Goal: Task Accomplishment & Management: Manage account settings

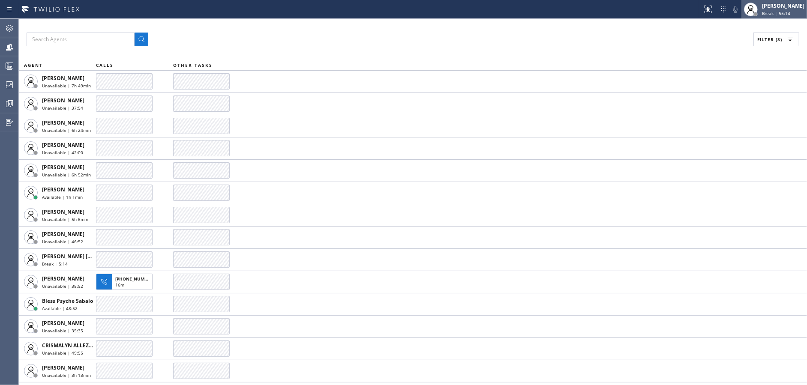
click at [800, 16] on div "[PERSON_NAME] Break | 55:14" at bounding box center [783, 9] width 47 height 15
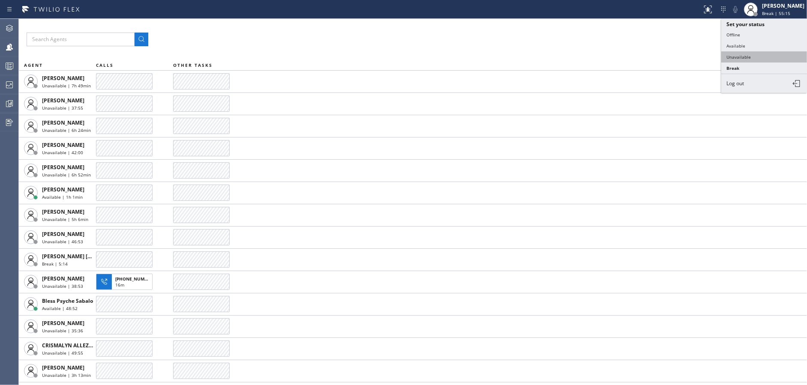
click at [742, 57] on button "Unavailable" at bounding box center [764, 56] width 86 height 11
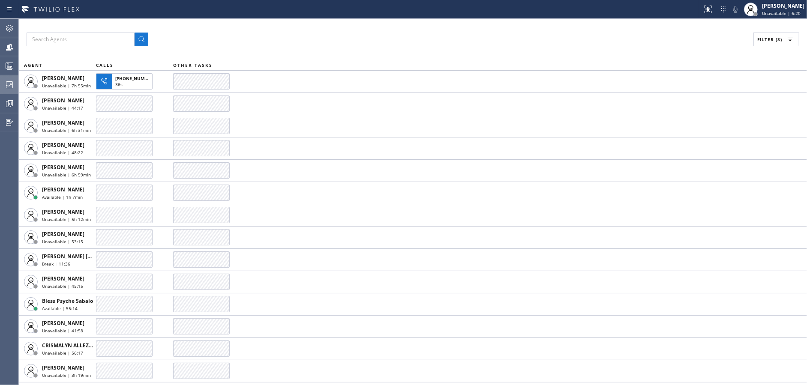
click at [5, 84] on icon at bounding box center [9, 85] width 10 height 10
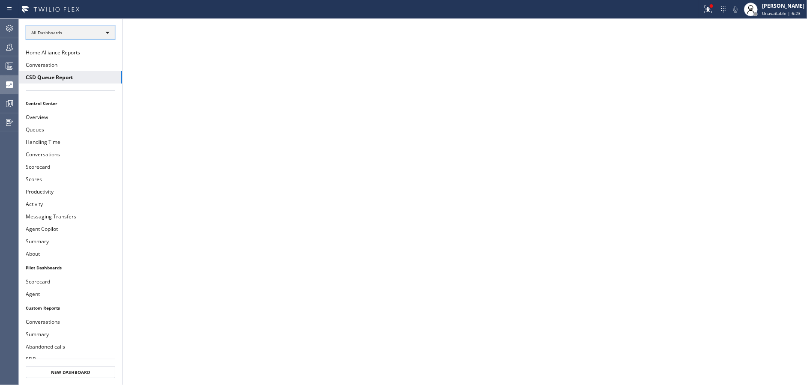
click at [72, 36] on div "All Dashboards" at bounding box center [71, 33] width 90 height 14
click at [62, 90] on li "Custom Reports" at bounding box center [70, 87] width 88 height 10
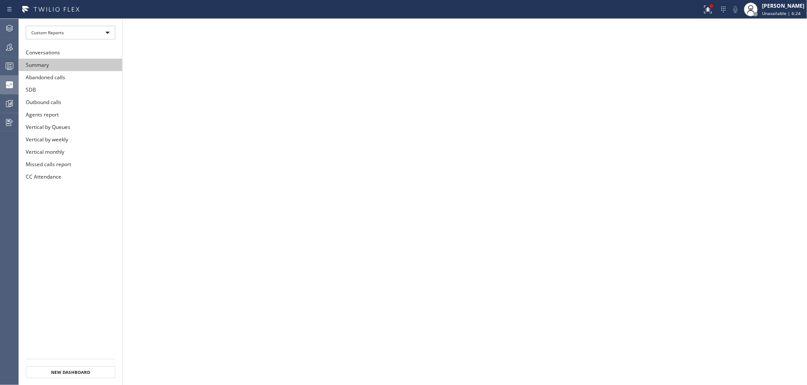
click at [63, 65] on button "Summary" at bounding box center [70, 65] width 103 height 12
drag, startPoint x: 716, startPoint y: 12, endPoint x: 679, endPoint y: 105, distance: 99.9
click at [713, 12] on icon at bounding box center [708, 9] width 10 height 10
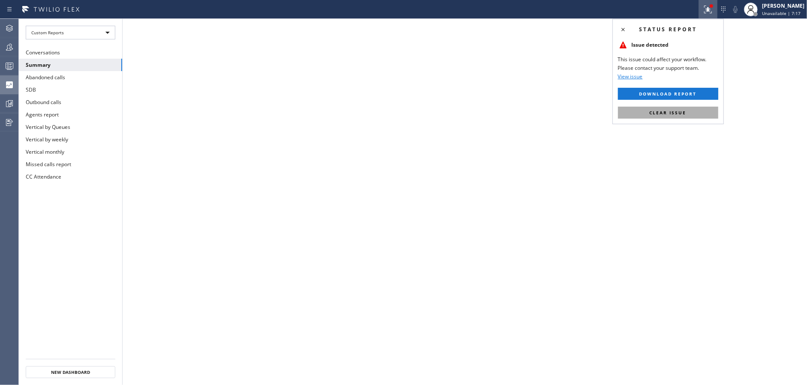
click at [687, 107] on button "Clear issue" at bounding box center [668, 113] width 100 height 12
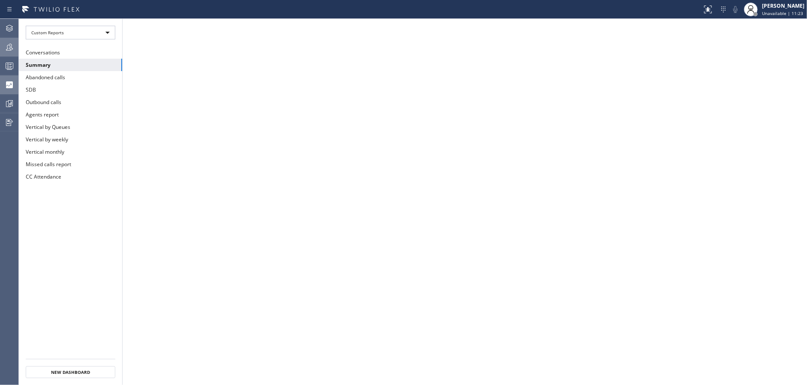
click at [2, 51] on div at bounding box center [9, 47] width 19 height 10
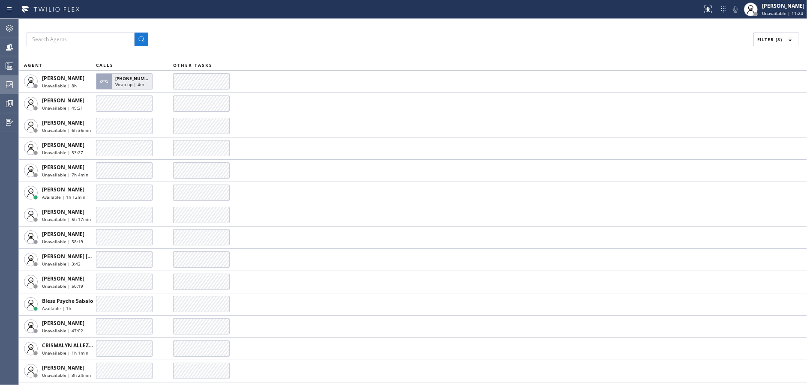
click at [776, 36] on span "Filter (3)" at bounding box center [769, 39] width 25 height 6
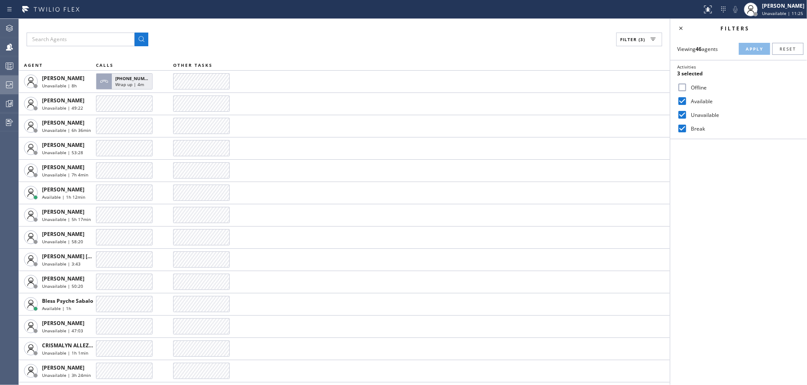
click at [681, 118] on input "Unavailable" at bounding box center [682, 115] width 10 height 10
checkbox input "false"
drag, startPoint x: 766, startPoint y: 41, endPoint x: 752, endPoint y: 47, distance: 15.8
click at [767, 41] on div "Viewing 46 agents Apply Reset Activities 2 selected Offline Available Unavailab…" at bounding box center [738, 89] width 137 height 102
click at [750, 48] on span "Apply" at bounding box center [755, 49] width 18 height 6
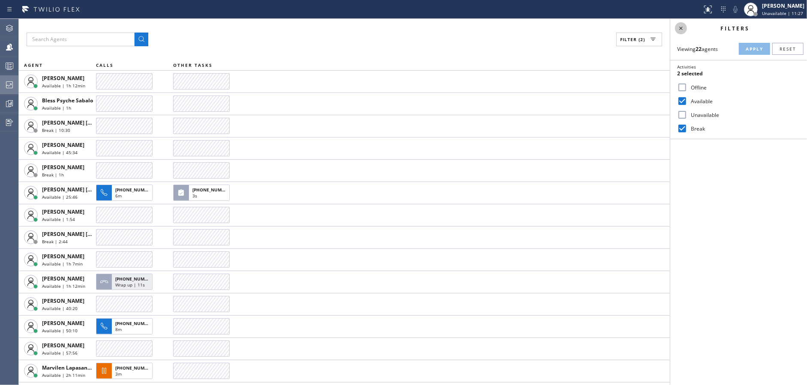
click at [683, 28] on icon at bounding box center [681, 28] width 10 height 10
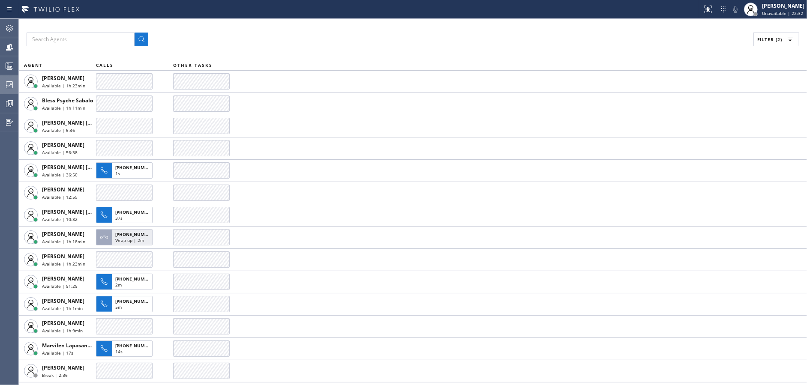
click at [279, 37] on div "Filter (2)" at bounding box center [413, 40] width 773 height 14
drag, startPoint x: 401, startPoint y: 50, endPoint x: 396, endPoint y: 63, distance: 13.8
click at [401, 51] on div "Filter (2) AGENT CALLS OTHER TASKS [PERSON_NAME] Available | 1h 23min Bless Psy…" at bounding box center [413, 202] width 788 height 366
click at [461, 34] on div "Filter (2)" at bounding box center [413, 40] width 773 height 14
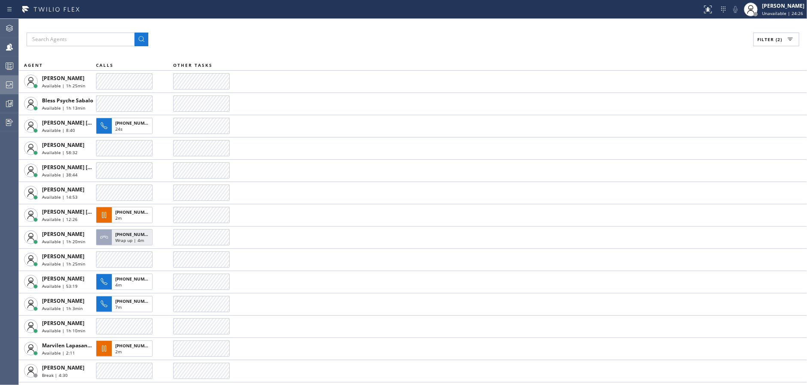
click at [461, 34] on div "Filter (2)" at bounding box center [413, 40] width 773 height 14
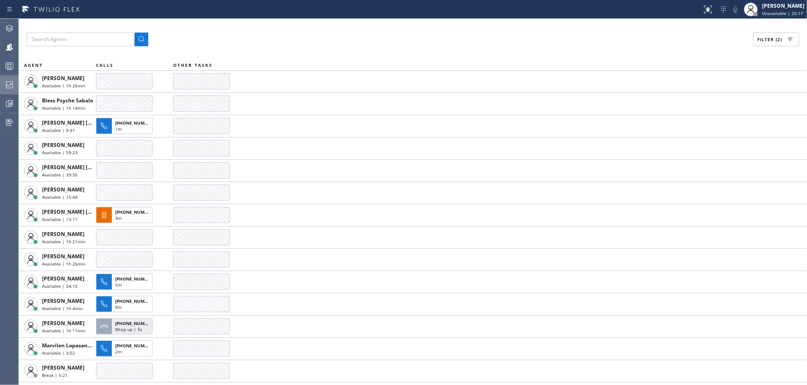
click at [461, 34] on div "Filter (2)" at bounding box center [413, 40] width 773 height 14
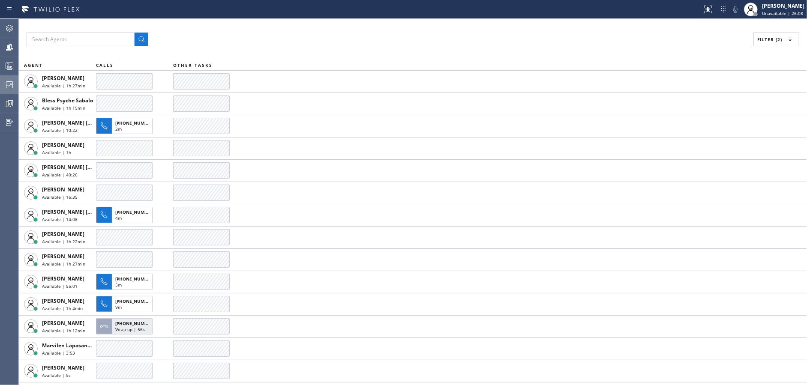
click at [461, 34] on div "Filter (2)" at bounding box center [413, 40] width 773 height 14
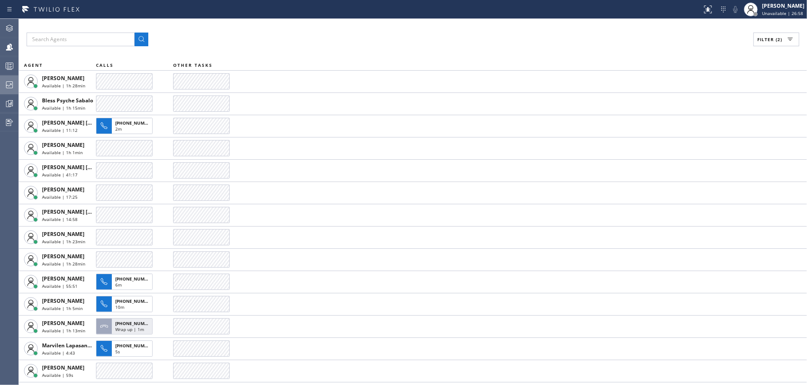
click at [461, 34] on div "Filter (2)" at bounding box center [413, 40] width 773 height 14
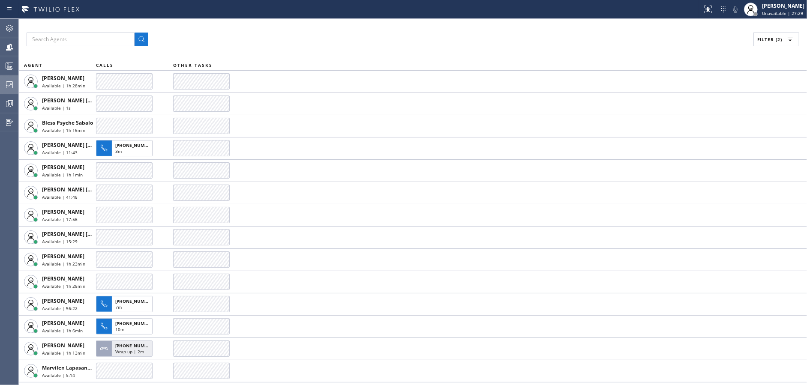
click at [461, 34] on div "Filter (2)" at bounding box center [413, 40] width 773 height 14
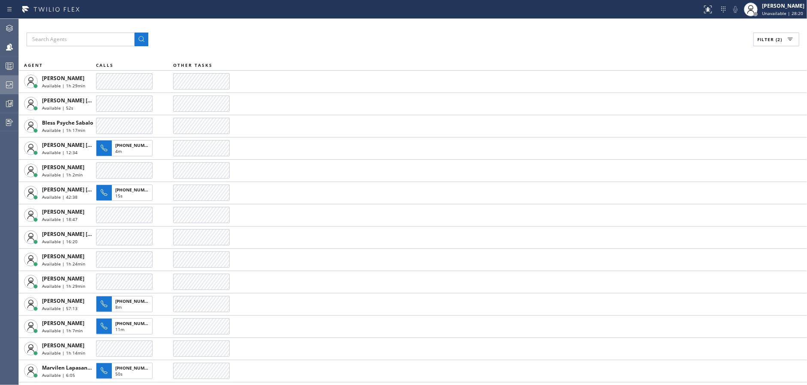
click at [461, 34] on div "Filter (2)" at bounding box center [413, 40] width 773 height 14
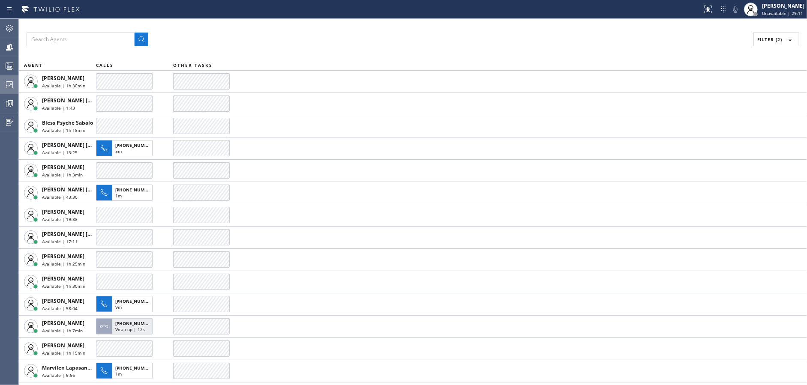
click at [461, 34] on div "Filter (2)" at bounding box center [413, 40] width 773 height 14
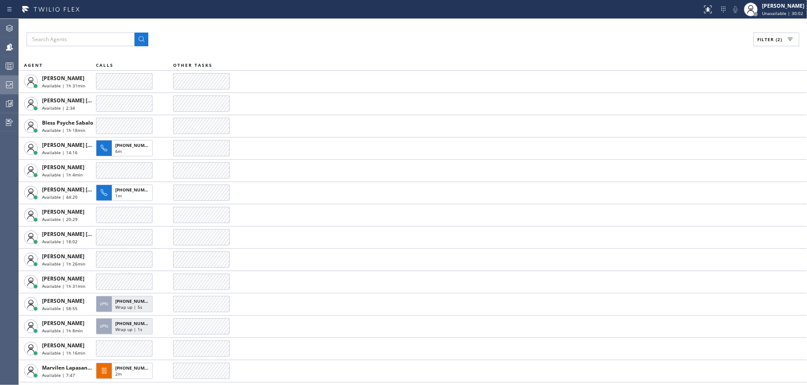
click at [461, 34] on div "Filter (2)" at bounding box center [413, 40] width 773 height 14
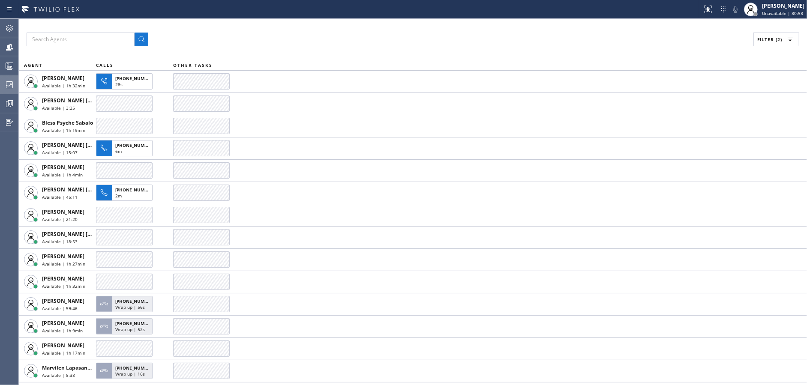
click at [461, 34] on div "Filter (2)" at bounding box center [413, 40] width 773 height 14
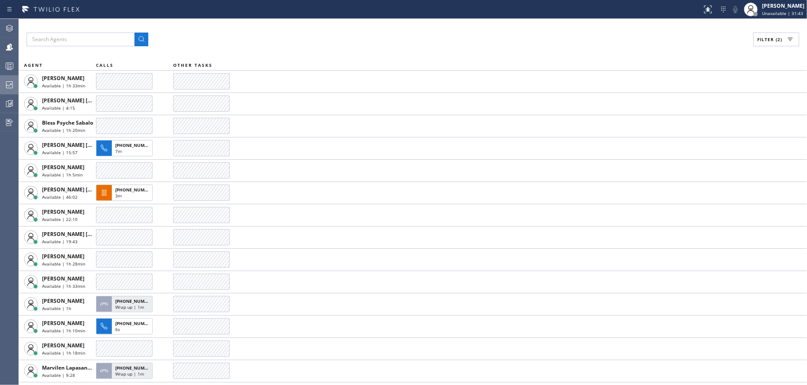
click at [461, 34] on div "Filter (2)" at bounding box center [413, 40] width 773 height 14
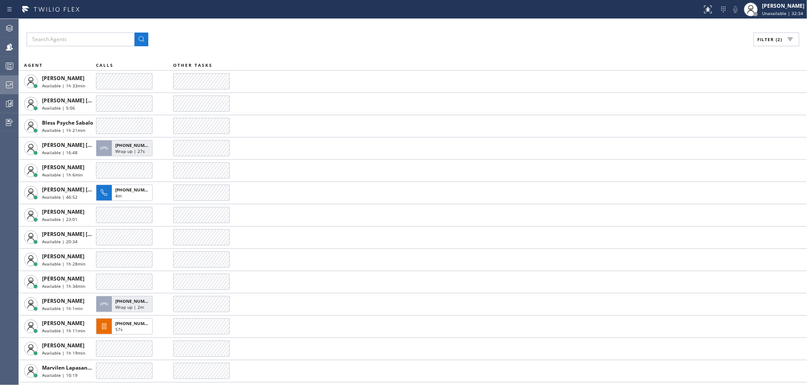
click at [461, 34] on div "Filter (2)" at bounding box center [413, 40] width 773 height 14
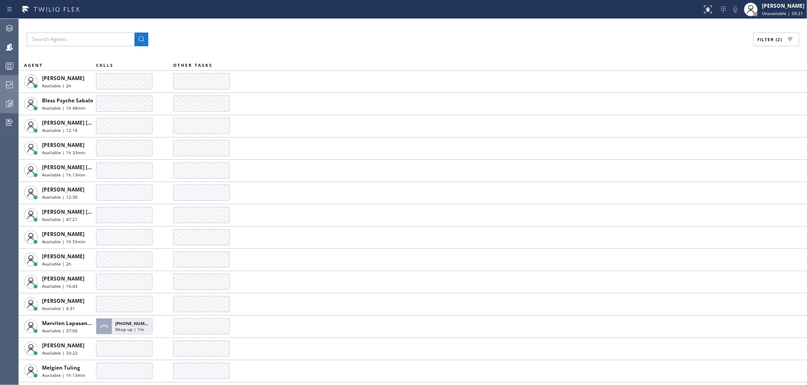
click at [1, 98] on div at bounding box center [9, 103] width 19 height 17
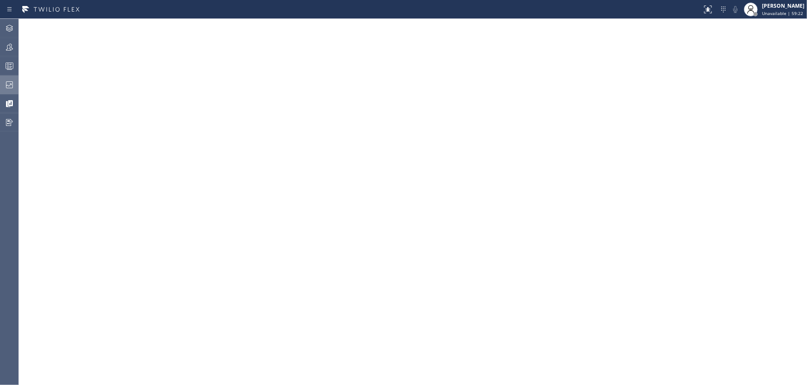
click at [3, 83] on div at bounding box center [9, 85] width 19 height 10
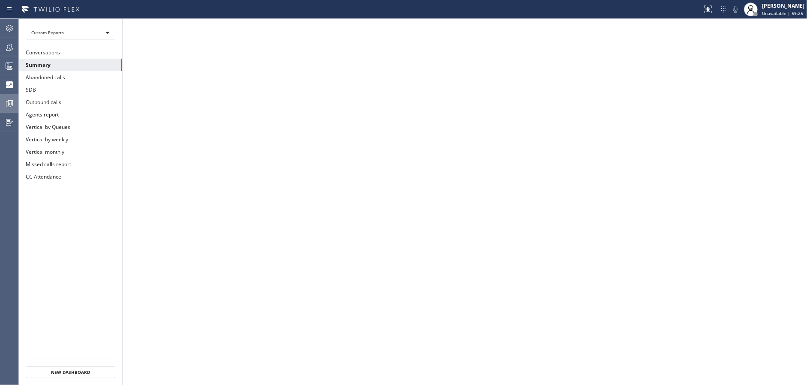
click at [4, 102] on icon at bounding box center [9, 104] width 10 height 10
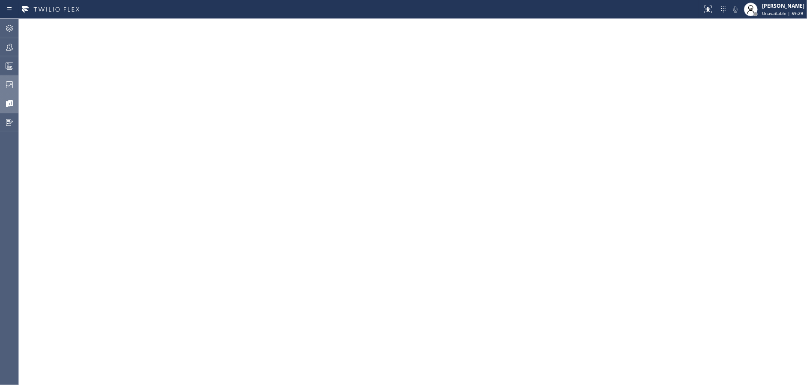
click at [6, 77] on div at bounding box center [9, 84] width 19 height 17
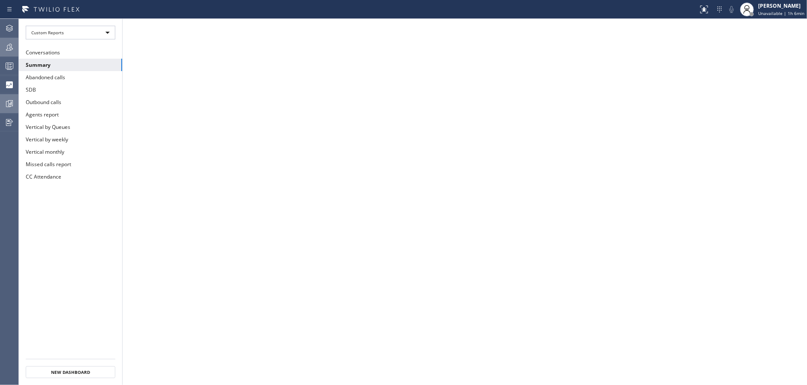
click at [0, 48] on div at bounding box center [9, 47] width 19 height 10
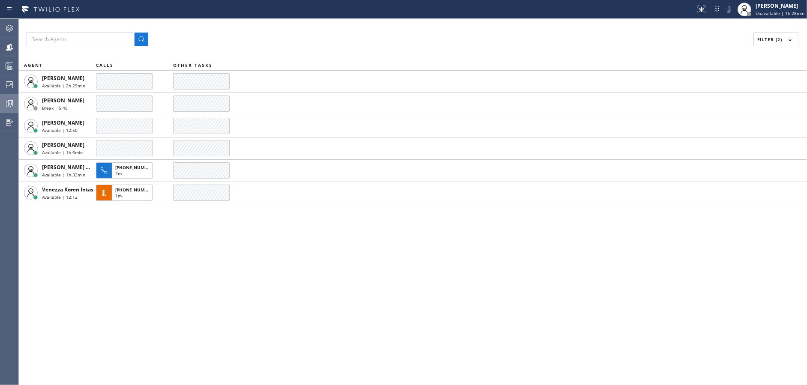
click at [197, 317] on div "Filter (2) AGENT CALLS OTHER TASKS [PERSON_NAME] Available | 2h 29min [PERSON_N…" at bounding box center [413, 202] width 788 height 366
click at [197, 317] on div "Filter (2) AGENT CALLS OTHER TASKS [PERSON_NAME] Available | 2h 30min [PERSON_N…" at bounding box center [413, 202] width 788 height 366
click at [200, 317] on div "Filter (2) AGENT CALLS OTHER TASKS [PERSON_NAME] Available | 2h 30min [PERSON_N…" at bounding box center [413, 202] width 788 height 366
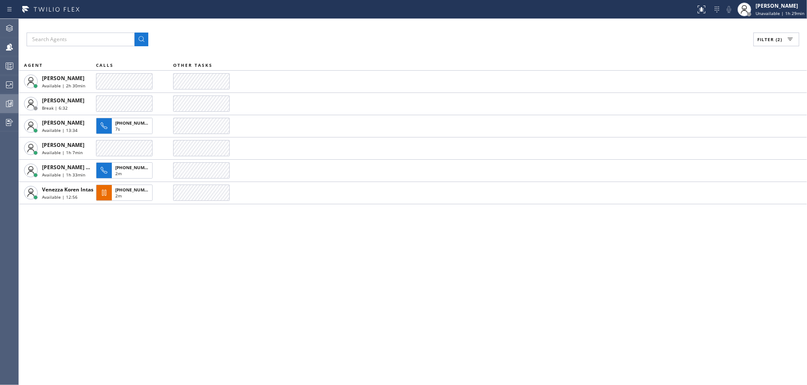
click at [200, 317] on div "Filter (2) AGENT CALLS OTHER TASKS [PERSON_NAME] Available | 2h 30min [PERSON_N…" at bounding box center [413, 202] width 788 height 366
click at [200, 317] on div "Filter (2) AGENT CALLS OTHER TASKS [PERSON_NAME] Available | 2h 31min [PERSON_N…" at bounding box center [413, 202] width 788 height 366
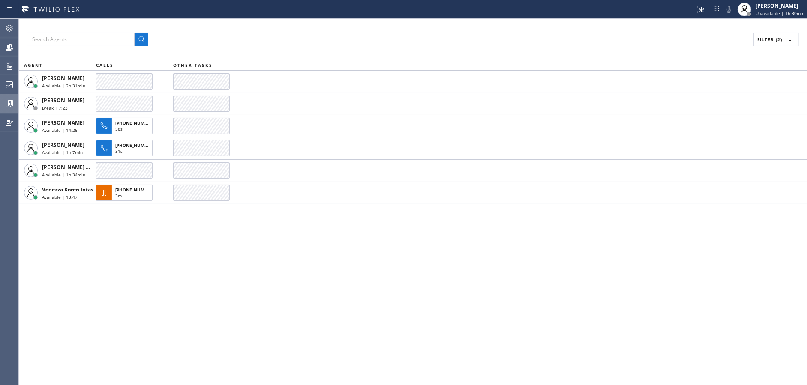
click at [200, 317] on div "Filter (2) AGENT CALLS OTHER TASKS [PERSON_NAME] Available | 2h 31min [PERSON_N…" at bounding box center [413, 202] width 788 height 366
click at [200, 317] on div "Filter (2) AGENT CALLS OTHER TASKS [PERSON_NAME] Available | 2h 32min [PERSON_N…" at bounding box center [413, 202] width 788 height 366
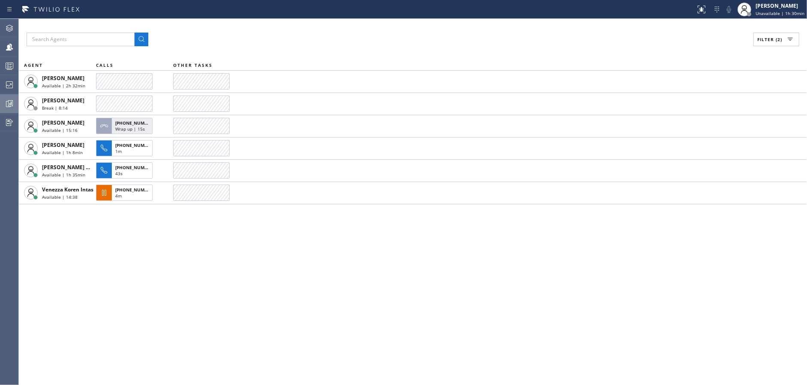
click at [200, 317] on div "Filter (2) AGENT CALLS OTHER TASKS [PERSON_NAME] Available | 2h 32min [PERSON_N…" at bounding box center [413, 202] width 788 height 366
click at [200, 317] on div "Filter (2) AGENT CALLS OTHER TASKS [PERSON_NAME] Available | 2h 33min [PERSON_N…" at bounding box center [413, 202] width 788 height 366
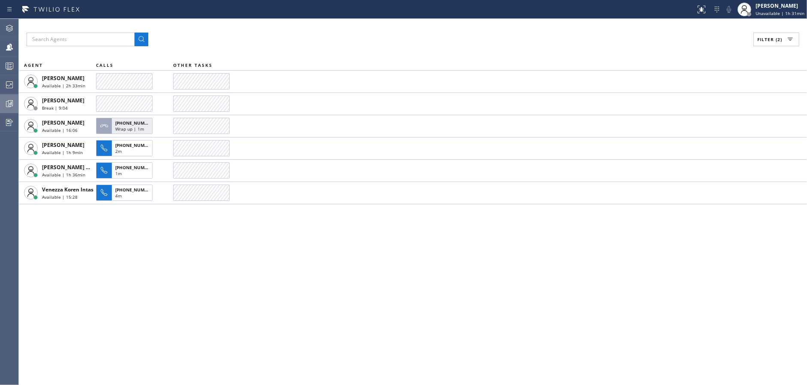
click at [200, 317] on div "Filter (2) AGENT CALLS OTHER TASKS [PERSON_NAME] Available | 2h 33min [PERSON_N…" at bounding box center [413, 202] width 788 height 366
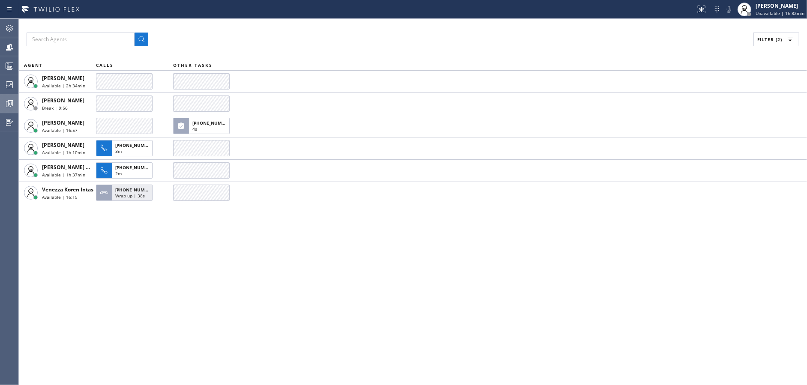
click at [200, 317] on div "Filter (2) AGENT CALLS OTHER TASKS [PERSON_NAME] Available | 2h 34min [PERSON_N…" at bounding box center [413, 202] width 788 height 366
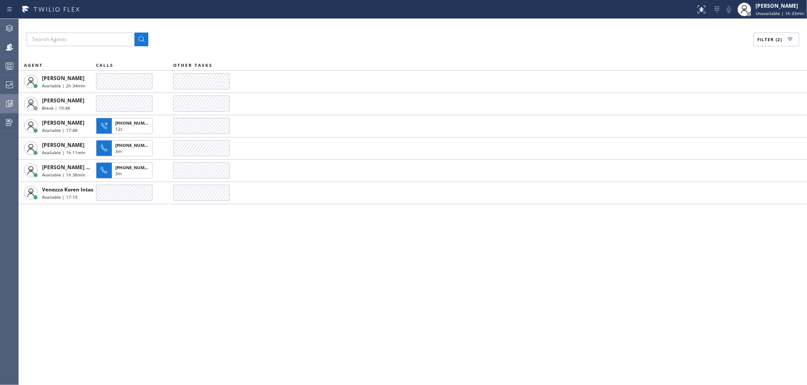
click at [200, 317] on div "Filter (2) AGENT CALLS OTHER TASKS [PERSON_NAME] Available | 2h 34min [PERSON_N…" at bounding box center [413, 202] width 788 height 366
click at [200, 317] on div "Filter (2) AGENT CALLS OTHER TASKS [PERSON_NAME] Available | 2h 35min [PERSON_N…" at bounding box center [413, 202] width 788 height 366
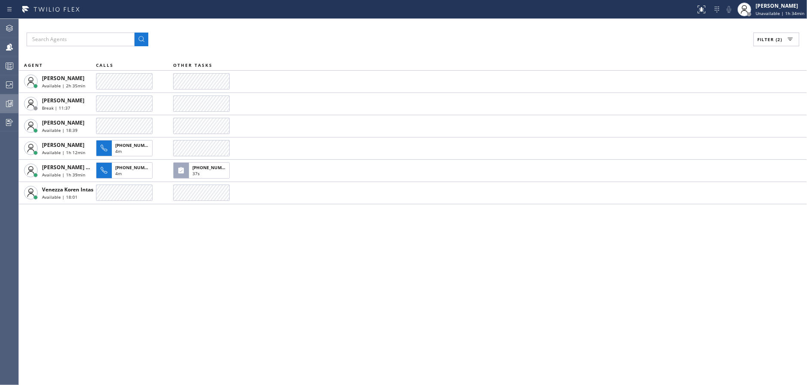
click at [200, 317] on div "Filter (2) AGENT CALLS OTHER TASKS [PERSON_NAME] Available | 2h 35min [PERSON_N…" at bounding box center [413, 202] width 788 height 366
click at [200, 317] on div "Filter (2) AGENT CALLS OTHER TASKS [PERSON_NAME] Available | 2h 36min [PERSON_N…" at bounding box center [413, 202] width 788 height 366
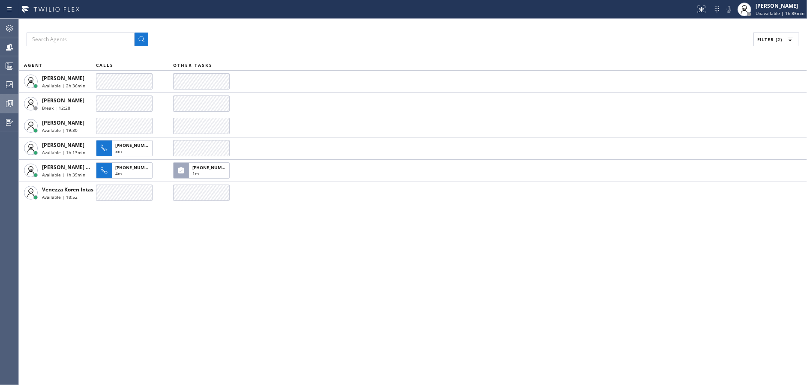
click at [200, 317] on div "Filter (2) AGENT CALLS OTHER TASKS [PERSON_NAME] Available | 2h 36min [PERSON_N…" at bounding box center [413, 202] width 788 height 366
click at [200, 317] on div "Filter (2) AGENT CALLS OTHER TASKS [PERSON_NAME] Available | 2h 37min [PERSON_N…" at bounding box center [413, 202] width 788 height 366
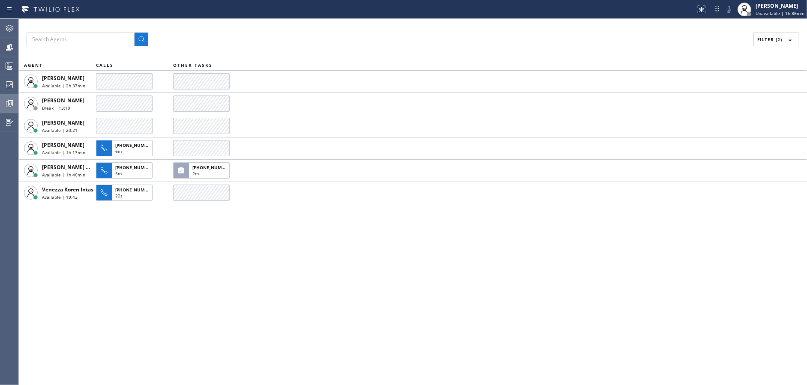
click at [200, 317] on div "Filter (2) AGENT CALLS OTHER TASKS [PERSON_NAME] Available | 2h 37min [PERSON_N…" at bounding box center [413, 202] width 788 height 366
click at [200, 317] on div "Filter (2) AGENT CALLS OTHER TASKS [PERSON_NAME] Available | 2h 38min [PERSON_N…" at bounding box center [413, 202] width 788 height 366
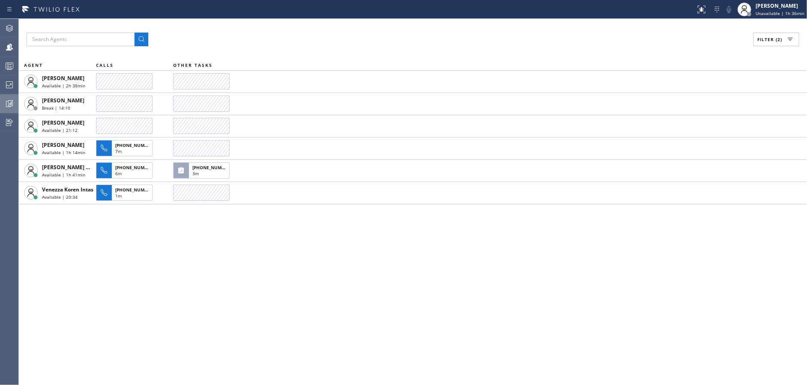
click at [200, 317] on div "Filter (2) AGENT CALLS OTHER TASKS [PERSON_NAME] Available | 2h 38min [PERSON_N…" at bounding box center [413, 202] width 788 height 366
click at [200, 317] on div "Filter (2) AGENT CALLS OTHER TASKS [PERSON_NAME] Available | 2h 39min [PERSON_N…" at bounding box center [413, 202] width 788 height 366
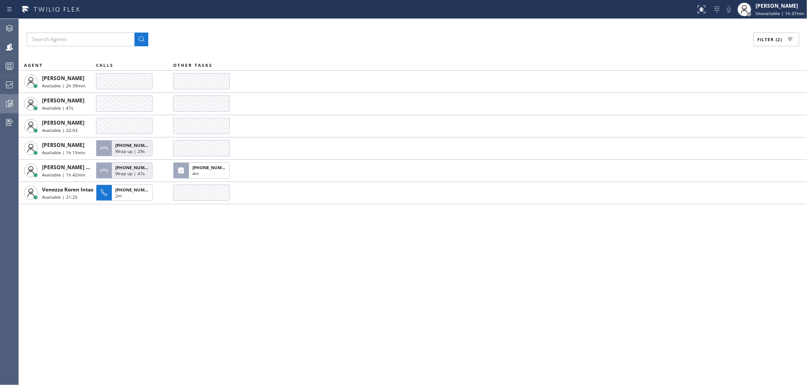
click at [200, 317] on div "Filter (2) AGENT CALLS OTHER TASKS [PERSON_NAME] Available | 2h 39min [PERSON_N…" at bounding box center [413, 202] width 788 height 366
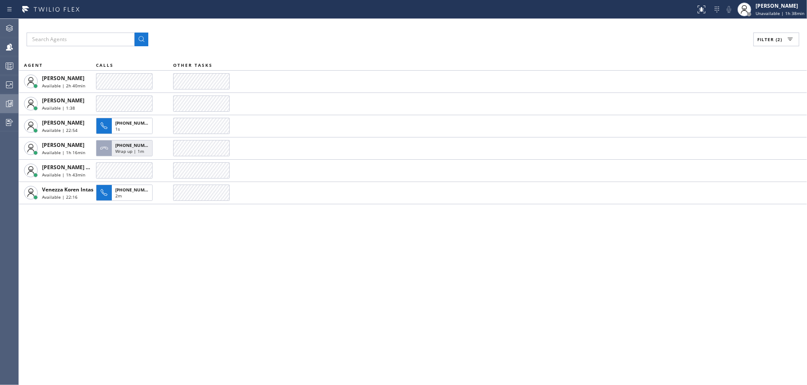
click at [200, 317] on div "Filter (2) AGENT CALLS OTHER TASKS [PERSON_NAME] Available | 2h 40min [PERSON_N…" at bounding box center [413, 202] width 788 height 366
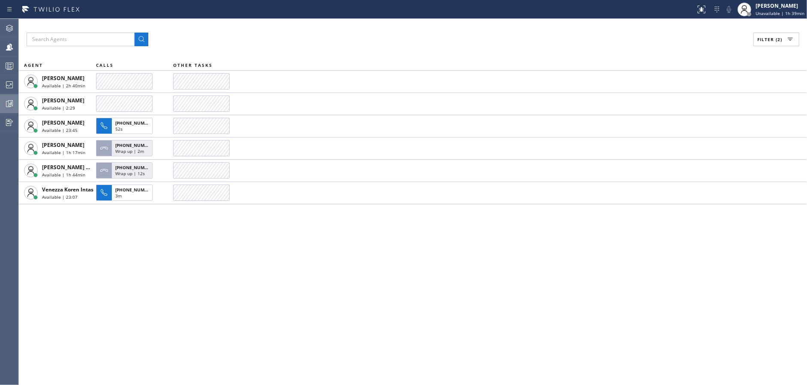
click at [200, 317] on div "Filter (2) AGENT CALLS OTHER TASKS [PERSON_NAME] Available | 2h 40min [PERSON_N…" at bounding box center [413, 202] width 788 height 366
click at [200, 317] on div "Filter (2) AGENT CALLS OTHER TASKS [PERSON_NAME] Available | 2h 41min [PERSON_N…" at bounding box center [413, 202] width 788 height 366
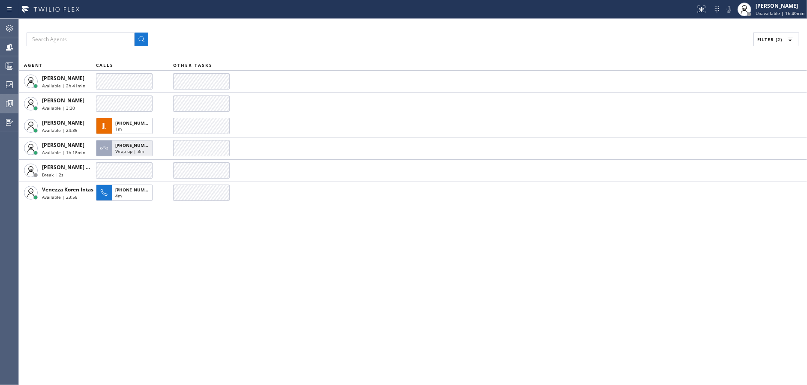
click at [200, 317] on div "Filter (2) AGENT CALLS OTHER TASKS [PERSON_NAME] Available | 2h 41min [PERSON_N…" at bounding box center [413, 202] width 788 height 366
click at [200, 317] on div "Filter (2) AGENT CALLS OTHER TASKS [PERSON_NAME] Available | 2h 42min [PERSON_N…" at bounding box center [413, 202] width 788 height 366
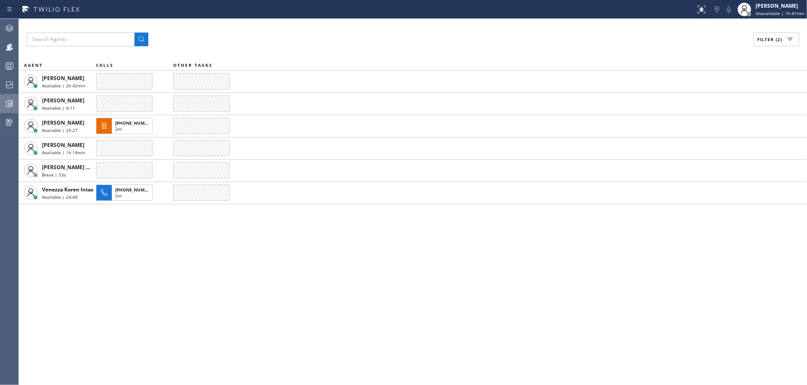
click at [200, 317] on div "Filter (2) AGENT CALLS OTHER TASKS [PERSON_NAME] Available | 2h 42min [PERSON_N…" at bounding box center [413, 202] width 788 height 366
click at [200, 317] on div "Filter (2) AGENT CALLS OTHER TASKS [PERSON_NAME] Available | 2h 43min [PERSON_N…" at bounding box center [413, 202] width 788 height 366
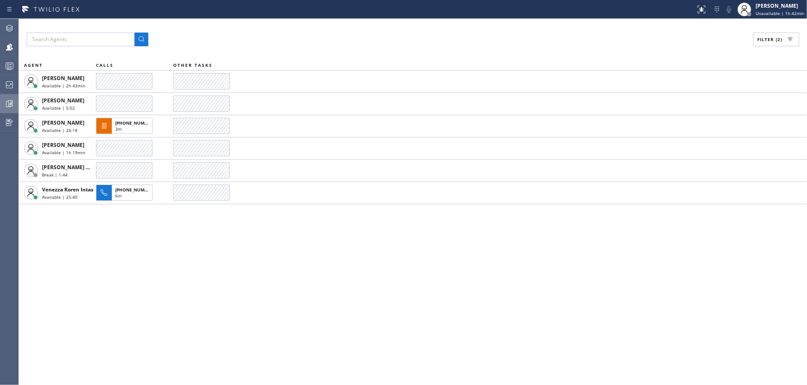
click at [200, 317] on div "Filter (2) AGENT CALLS OTHER TASKS [PERSON_NAME] Available | 2h 43min [PERSON_N…" at bounding box center [413, 202] width 788 height 366
click at [200, 317] on div "Filter (2) AGENT CALLS OTHER TASKS [PERSON_NAME] Available | 2h 44min [PERSON_N…" at bounding box center [413, 202] width 788 height 366
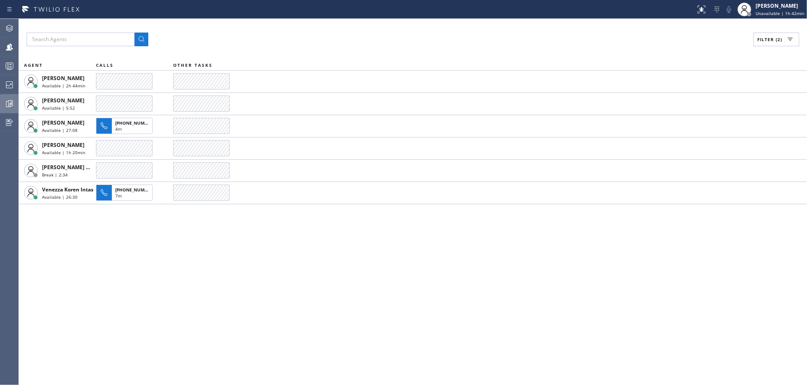
click at [200, 317] on div "Filter (2) AGENT CALLS OTHER TASKS [PERSON_NAME] Available | 2h 44min [PERSON_N…" at bounding box center [413, 202] width 788 height 366
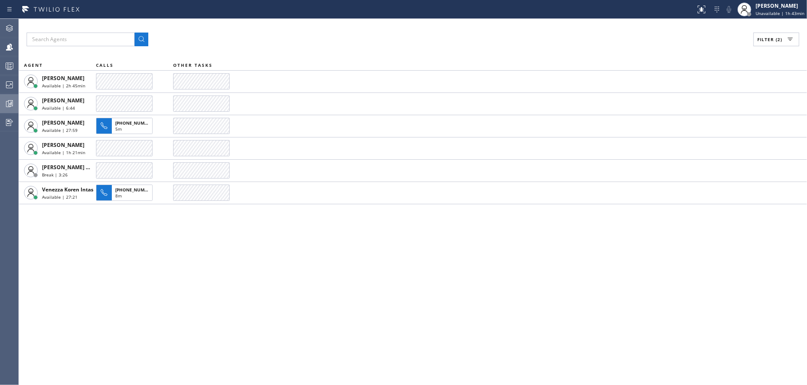
click at [200, 317] on div "Filter (2) AGENT CALLS OTHER TASKS [PERSON_NAME] Available | 2h 45min [PERSON_N…" at bounding box center [413, 202] width 788 height 366
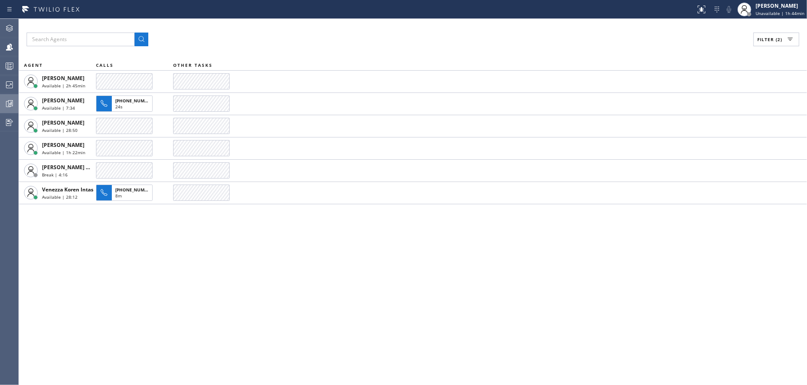
click at [200, 317] on div "Filter (2) AGENT CALLS OTHER TASKS [PERSON_NAME] Available | 2h 45min [PERSON_N…" at bounding box center [413, 202] width 788 height 366
click at [200, 317] on div "Filter (2) AGENT CALLS OTHER TASKS [PERSON_NAME] Available | 2h 46min [PERSON_N…" at bounding box center [413, 202] width 788 height 366
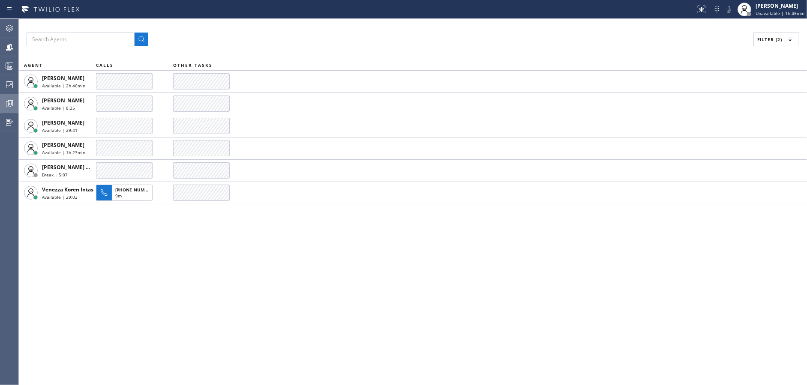
click at [200, 317] on div "Filter (2) AGENT CALLS OTHER TASKS [PERSON_NAME] Available | 2h 46min [PERSON_N…" at bounding box center [413, 202] width 788 height 366
click at [200, 317] on div "Filter (2) AGENT CALLS OTHER TASKS [PERSON_NAME] Available | 2h 47min [PERSON_N…" at bounding box center [413, 202] width 788 height 366
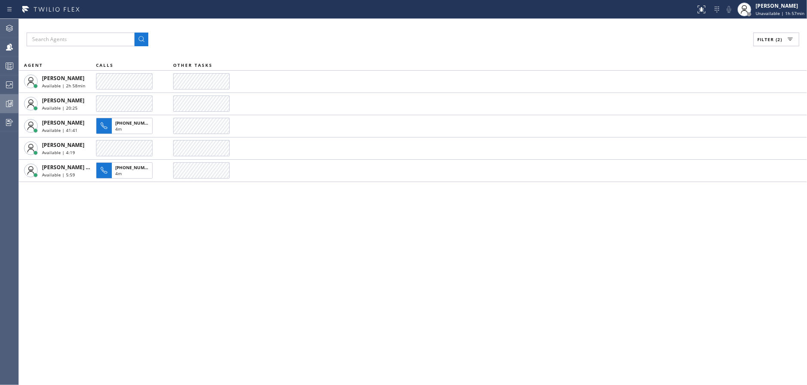
click at [144, 245] on div "Filter (2) AGENT CALLS OTHER TASKS [PERSON_NAME] Available | 2h 58min [PERSON_N…" at bounding box center [413, 202] width 788 height 366
click at [782, 39] on button "Filter (2)" at bounding box center [776, 40] width 46 height 14
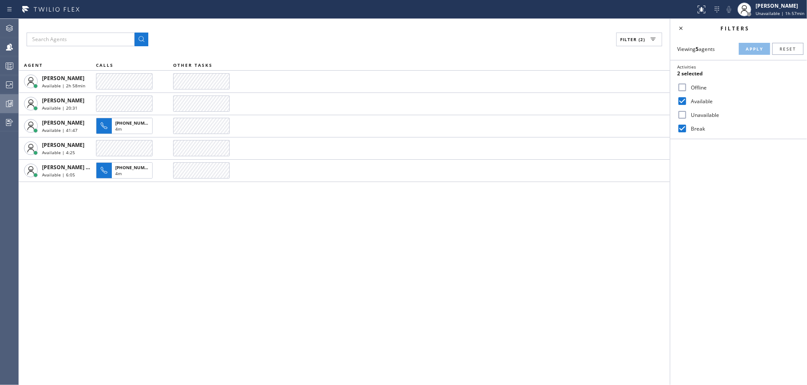
click at [686, 97] on input "Available" at bounding box center [682, 101] width 10 height 10
checkbox input "false"
click at [683, 129] on input "Break" at bounding box center [682, 128] width 10 height 10
checkbox input "false"
click at [683, 116] on input "Unavailable" at bounding box center [682, 115] width 10 height 10
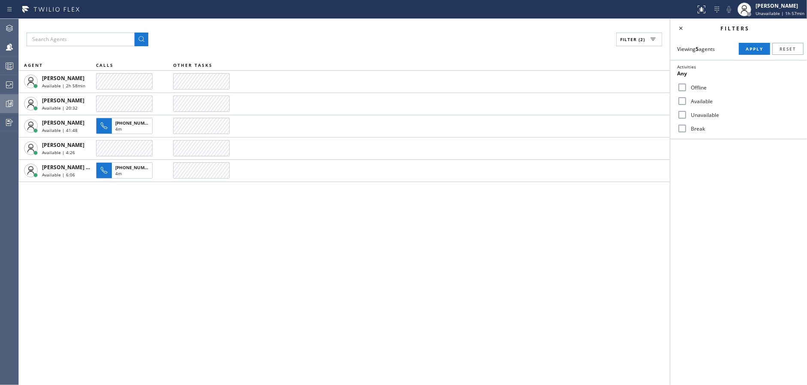
checkbox input "true"
click at [749, 46] on span "Apply" at bounding box center [755, 49] width 18 height 6
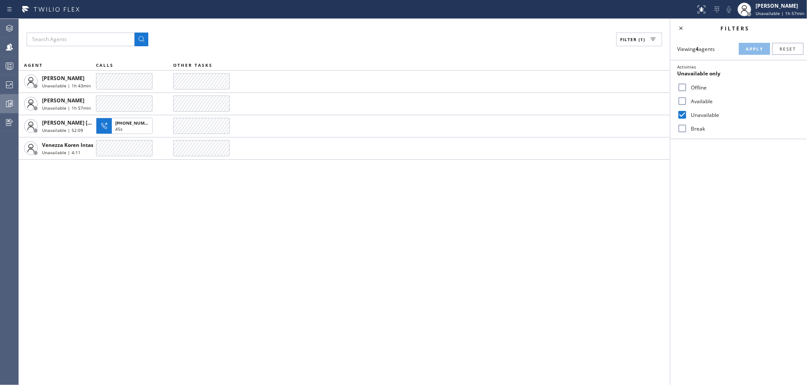
click at [217, 262] on div "Filter (1) AGENT CALLS OTHER TASKS [PERSON_NAME] Unavailable | 1h 43min [PERSON…" at bounding box center [344, 202] width 651 height 366
click at [6, 66] on icon at bounding box center [9, 66] width 10 height 10
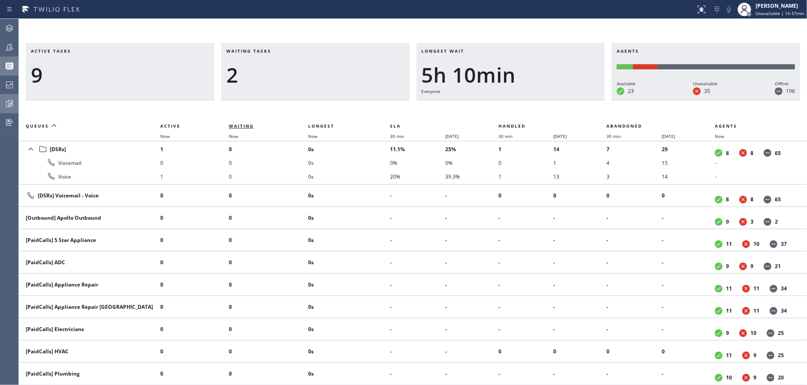
click at [240, 126] on span "Waiting" at bounding box center [241, 126] width 25 height 6
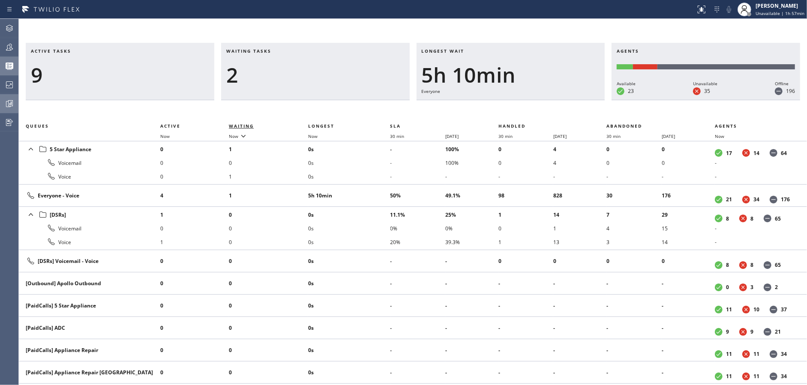
click at [240, 126] on span "Waiting" at bounding box center [241, 126] width 25 height 6
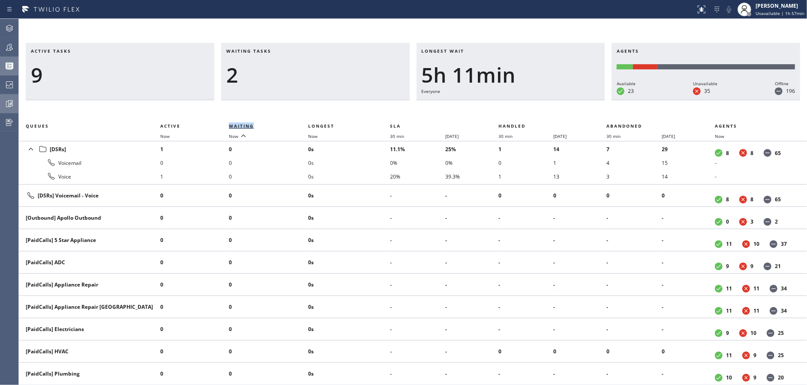
click at [240, 126] on span "Waiting" at bounding box center [241, 126] width 25 height 6
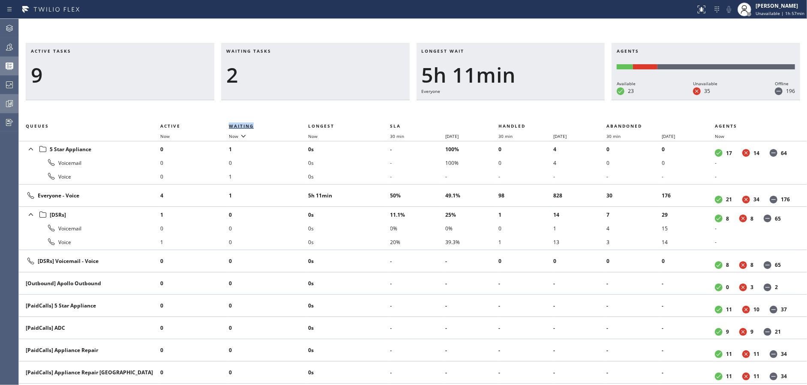
click at [240, 126] on span "Waiting" at bounding box center [241, 126] width 25 height 6
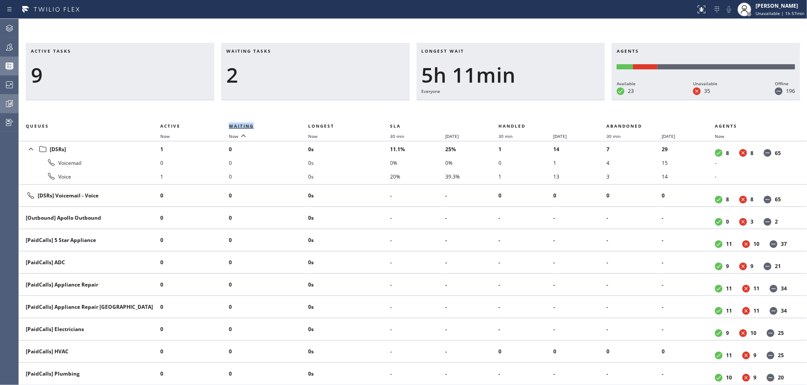
click at [240, 126] on span "Waiting" at bounding box center [241, 126] width 25 height 6
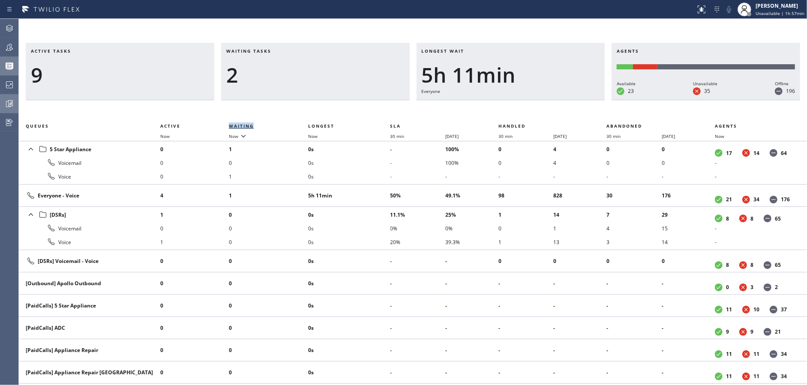
click at [240, 126] on span "Waiting" at bounding box center [241, 126] width 25 height 6
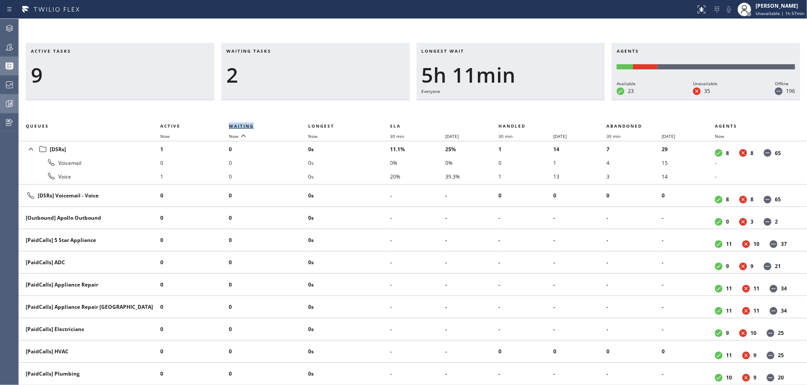
click at [240, 126] on span "Waiting" at bounding box center [241, 126] width 25 height 6
click at [283, 75] on div "2" at bounding box center [315, 75] width 178 height 25
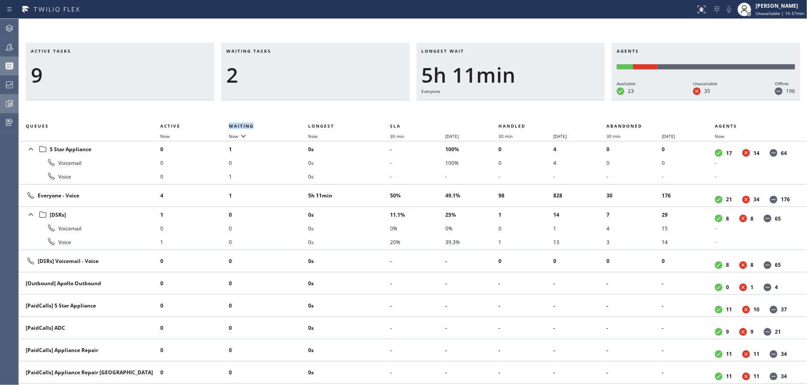
click at [283, 75] on div "2" at bounding box center [315, 75] width 178 height 25
click at [241, 125] on span "Waiting" at bounding box center [241, 126] width 25 height 6
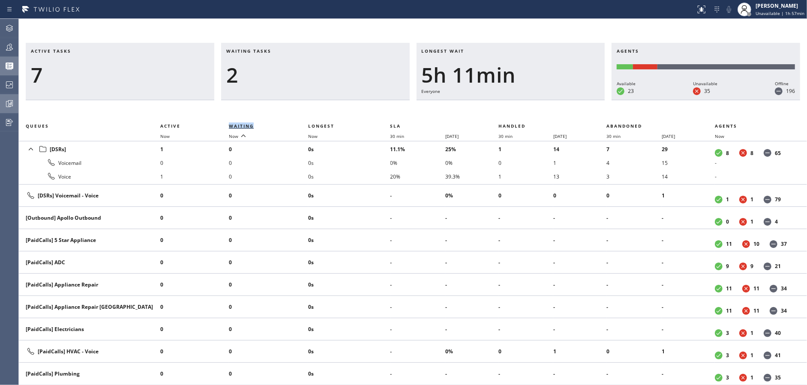
click at [241, 125] on span "Waiting" at bounding box center [241, 126] width 25 height 6
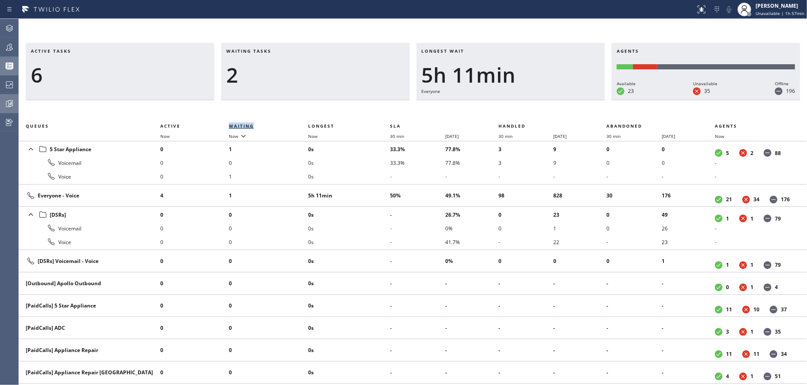
click at [241, 125] on span "Waiting" at bounding box center [241, 126] width 25 height 6
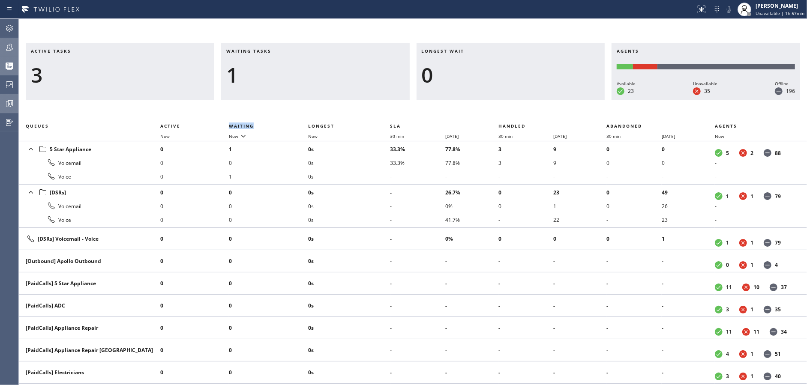
click at [0, 39] on div at bounding box center [9, 47] width 19 height 17
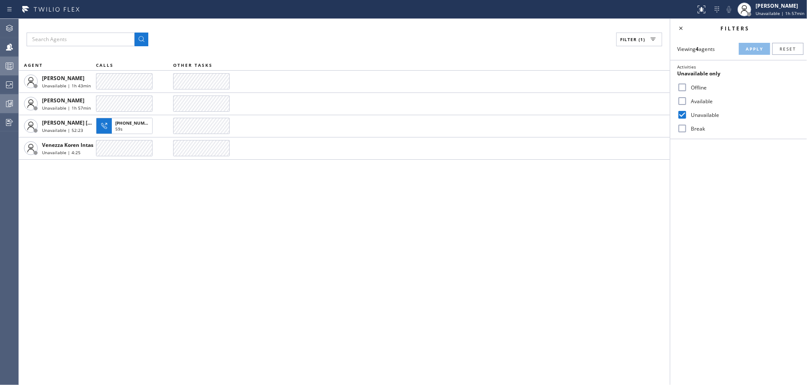
click at [686, 104] on input "Available" at bounding box center [682, 101] width 10 height 10
checkbox input "true"
drag, startPoint x: 684, startPoint y: 128, endPoint x: 755, endPoint y: 60, distance: 98.2
click at [686, 128] on input "Break" at bounding box center [682, 128] width 10 height 10
checkbox input "true"
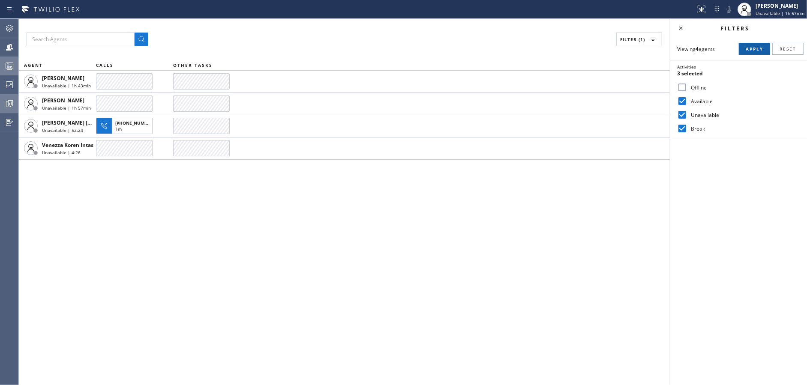
click at [755, 49] on span "Apply" at bounding box center [755, 49] width 18 height 6
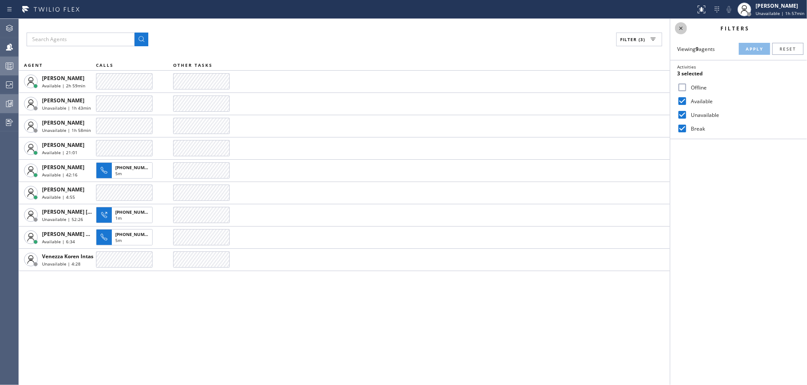
click at [676, 27] on icon at bounding box center [681, 28] width 10 height 10
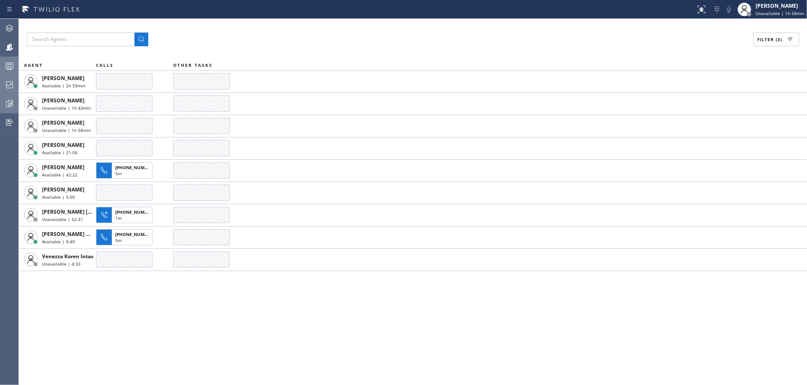
click at [4, 87] on icon at bounding box center [9, 85] width 10 height 10
